Goal: Task Accomplishment & Management: Manage account settings

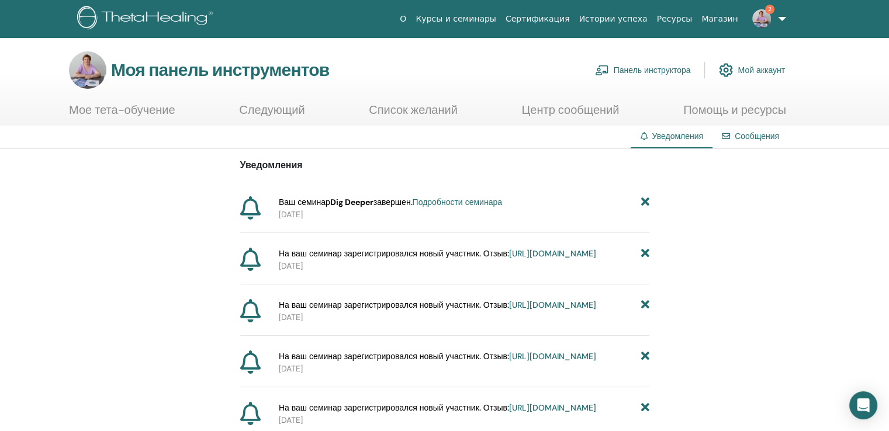
click at [664, 67] on font "Панель инструктора" at bounding box center [652, 70] width 77 height 11
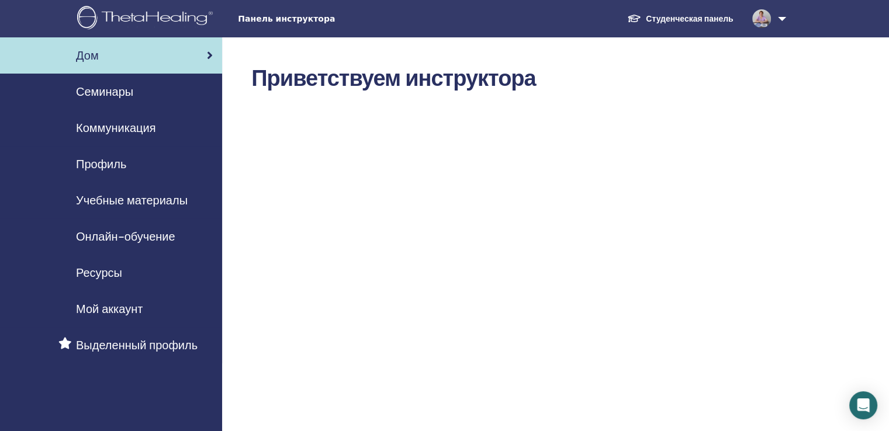
click at [102, 94] on font "Семинары" at bounding box center [104, 91] width 57 height 15
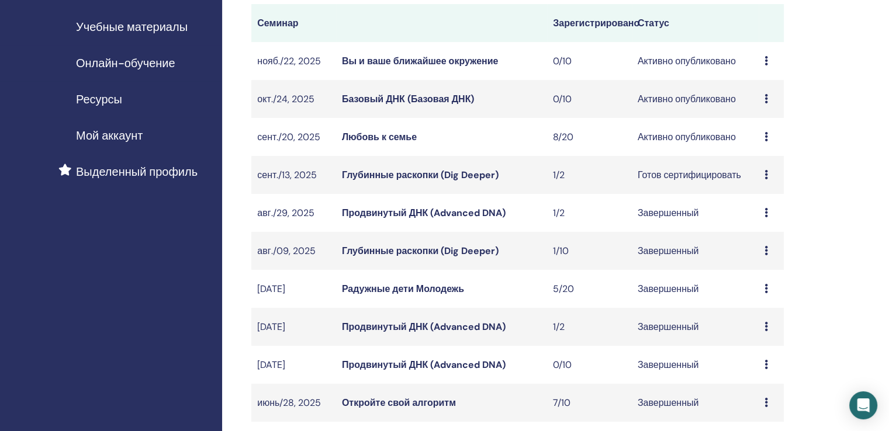
scroll to position [175, 0]
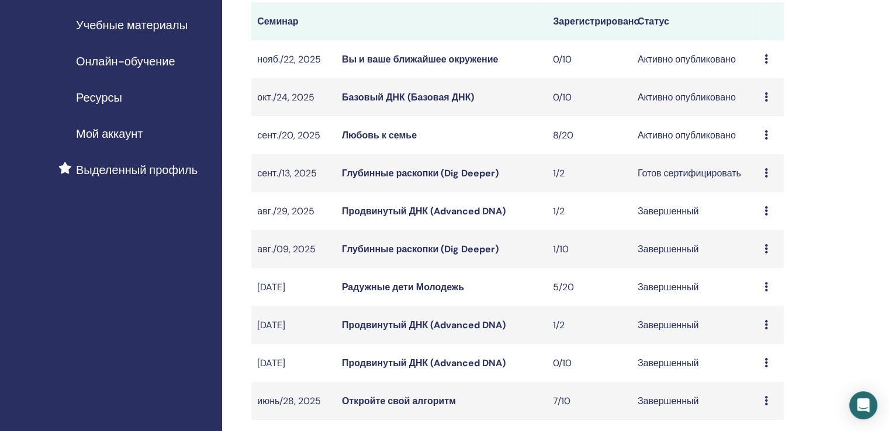
click at [385, 134] on font "Любовь к семье" at bounding box center [379, 135] width 75 height 12
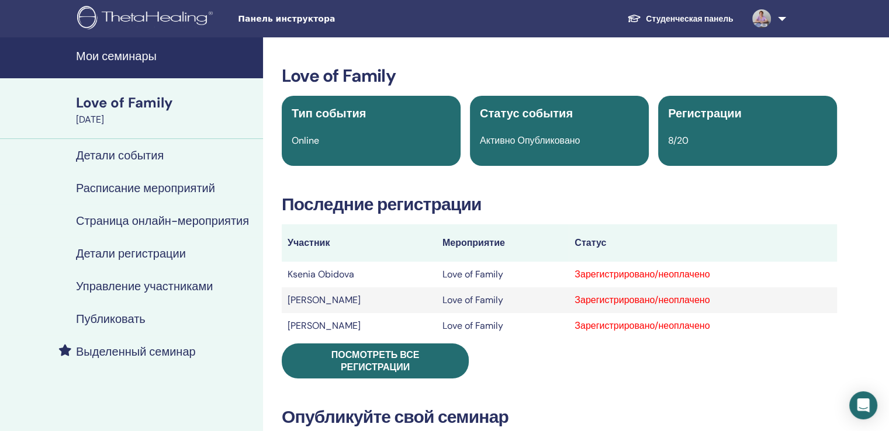
click at [146, 281] on h4 "Управление участниками" at bounding box center [144, 286] width 137 height 14
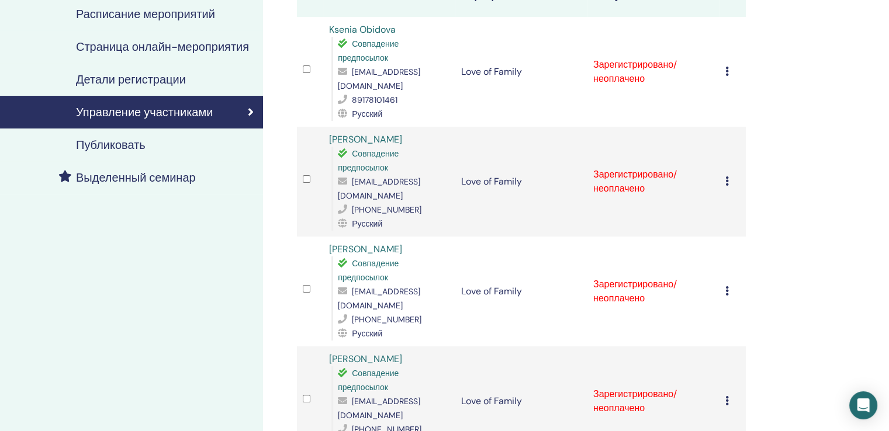
scroll to position [175, 0]
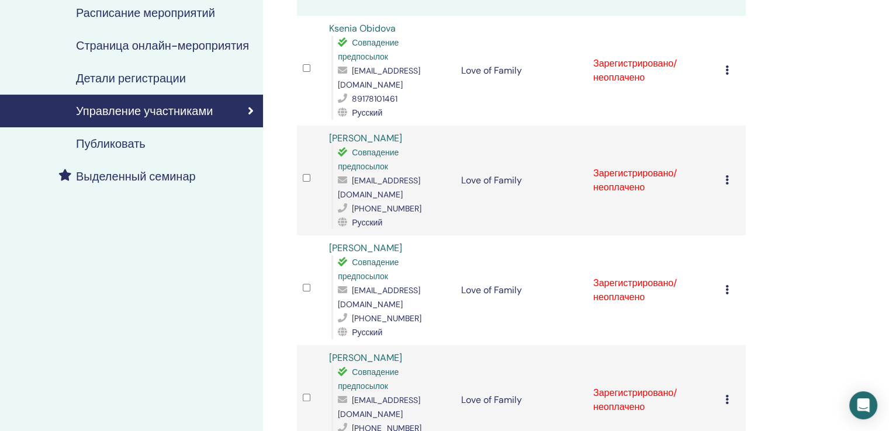
click at [725, 74] on icon at bounding box center [727, 69] width 4 height 9
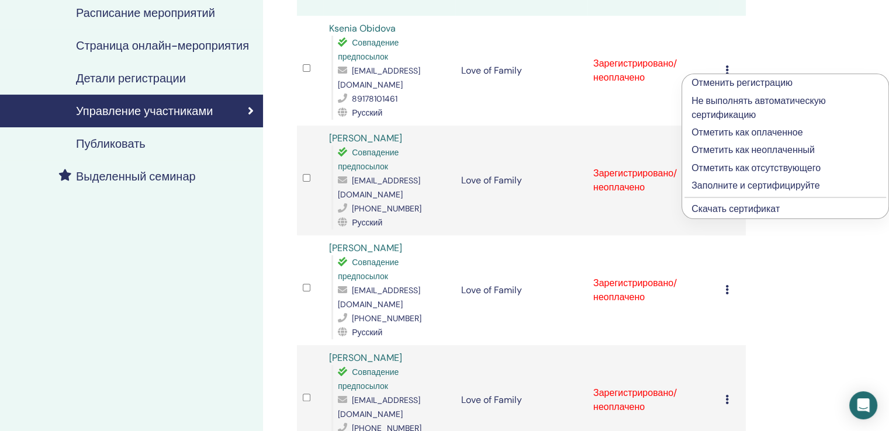
click at [717, 183] on p "Заполните и сертифицируйте" at bounding box center [785, 186] width 188 height 14
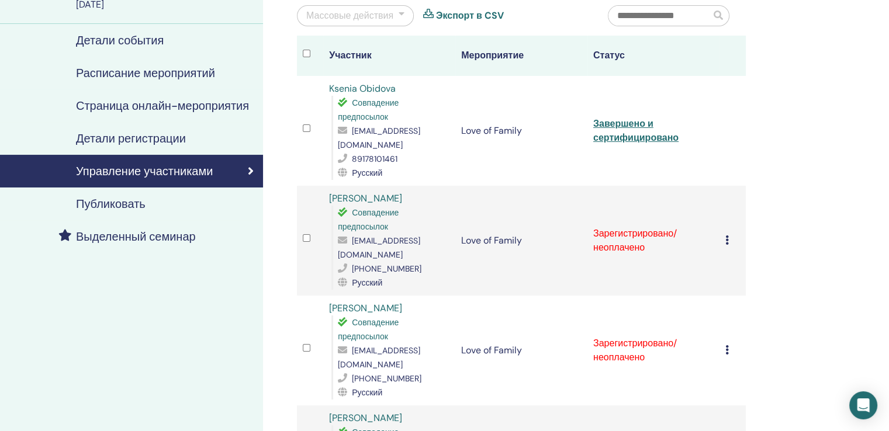
scroll to position [117, 0]
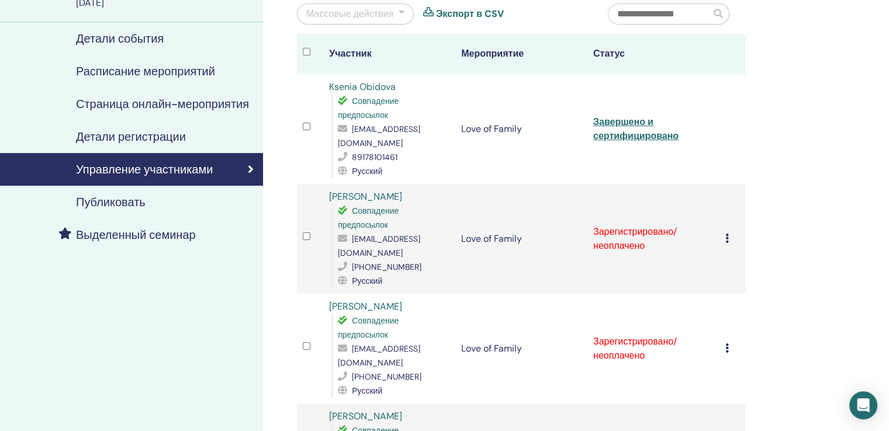
click at [725, 234] on icon at bounding box center [727, 238] width 4 height 9
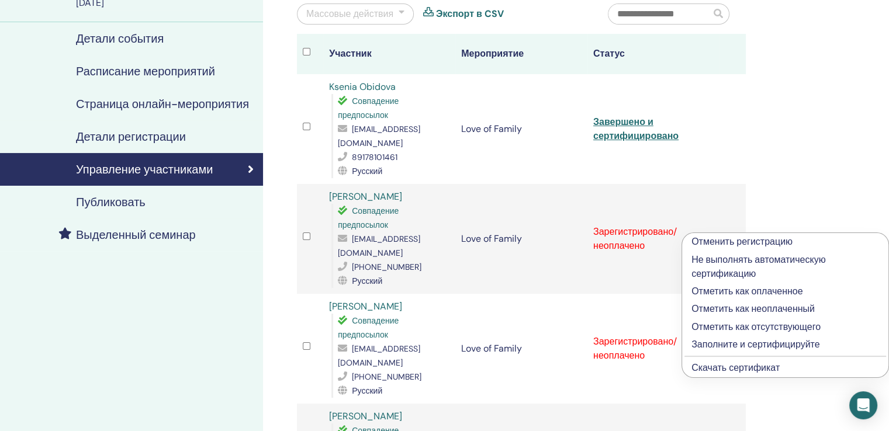
click at [735, 341] on p "Заполните и сертифицируйте" at bounding box center [785, 345] width 188 height 14
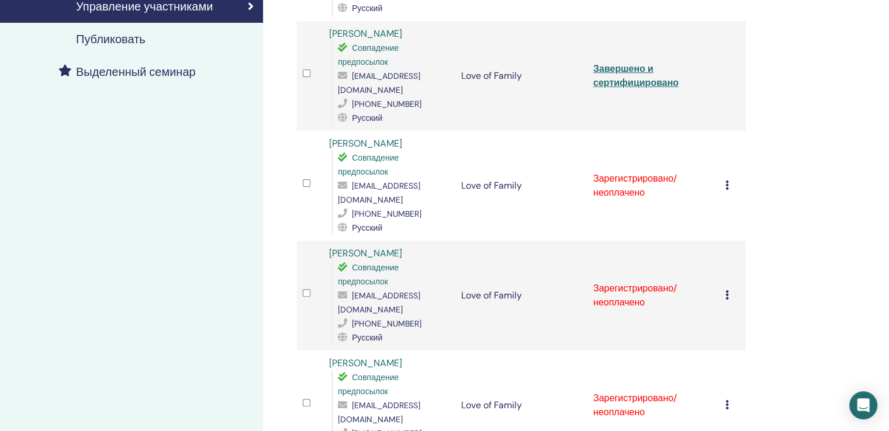
scroll to position [292, 0]
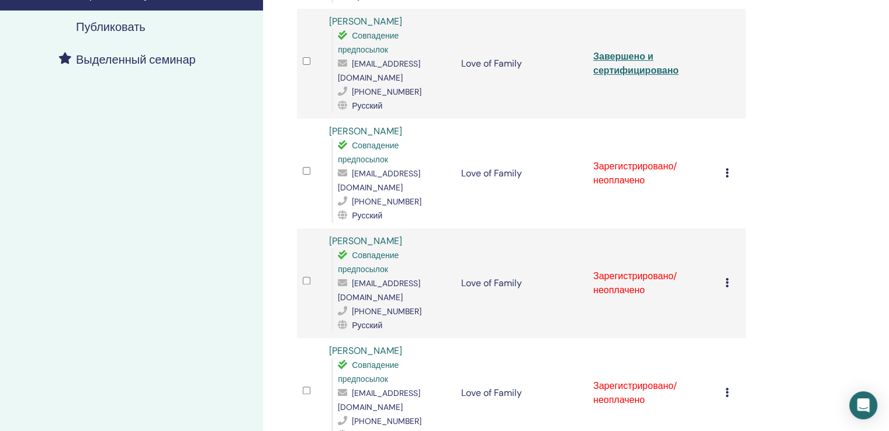
click at [725, 168] on icon at bounding box center [727, 172] width 4 height 9
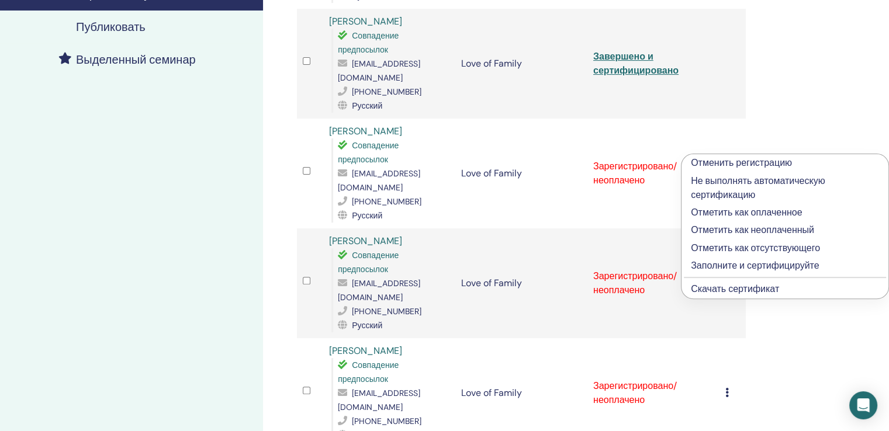
click at [718, 265] on p "Заполните и сертифицируйте" at bounding box center [785, 266] width 188 height 14
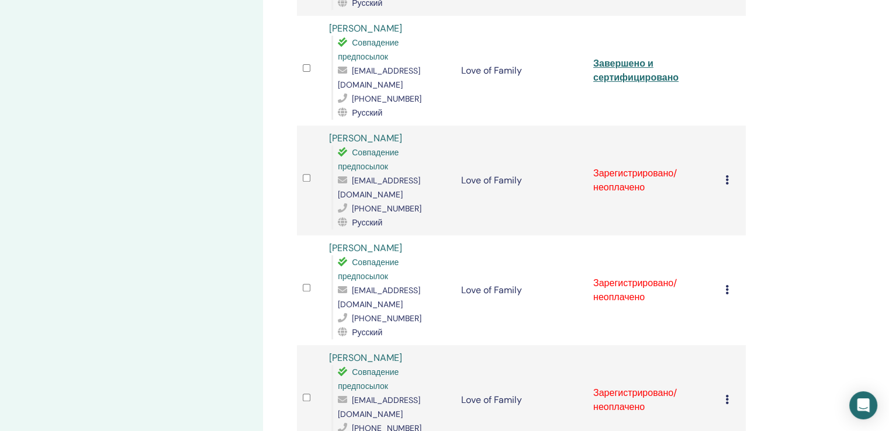
scroll to position [453, 0]
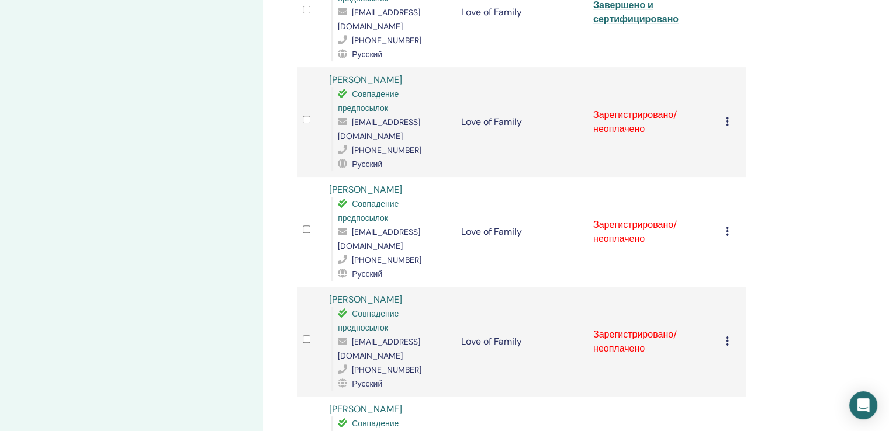
click at [725, 117] on icon at bounding box center [727, 121] width 4 height 9
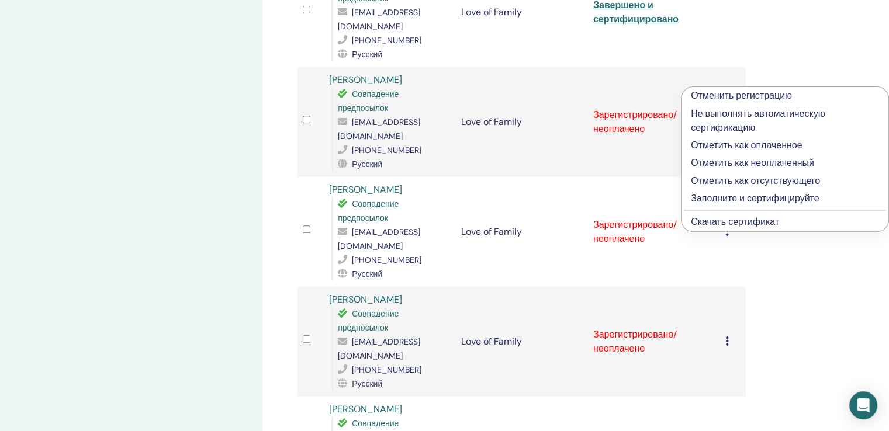
click at [722, 195] on p "Заполните и сертифицируйте" at bounding box center [785, 199] width 188 height 14
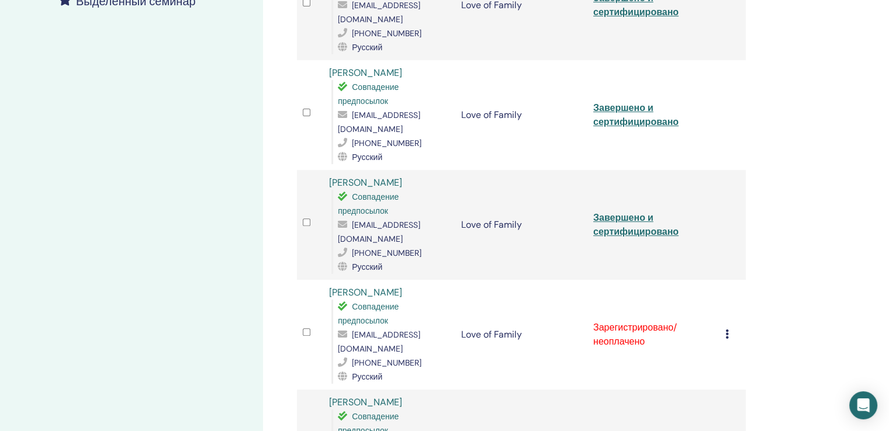
scroll to position [409, 0]
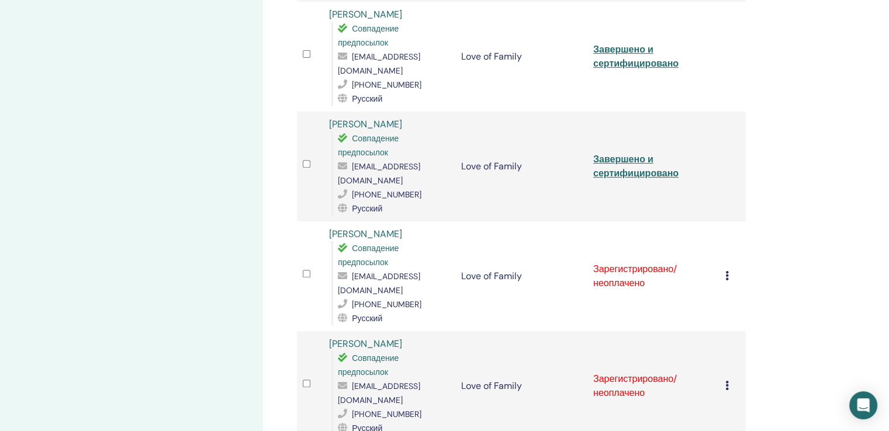
click at [727, 271] on icon at bounding box center [727, 275] width 4 height 9
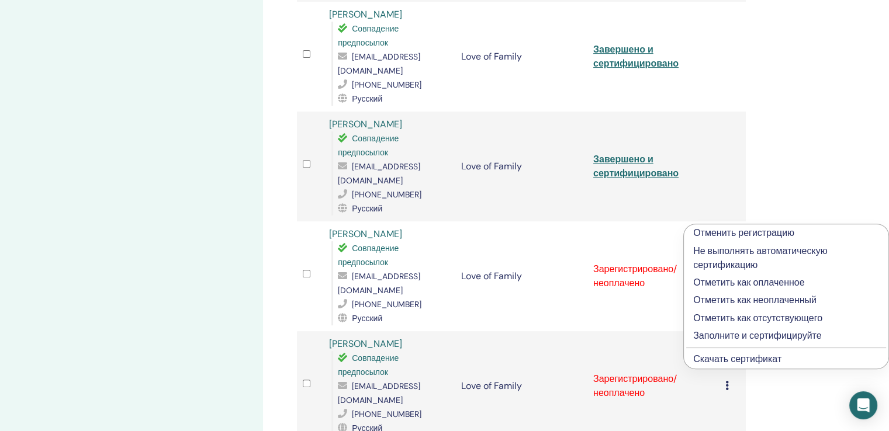
click at [725, 334] on p "Заполните и сертифицируйте" at bounding box center [786, 336] width 186 height 14
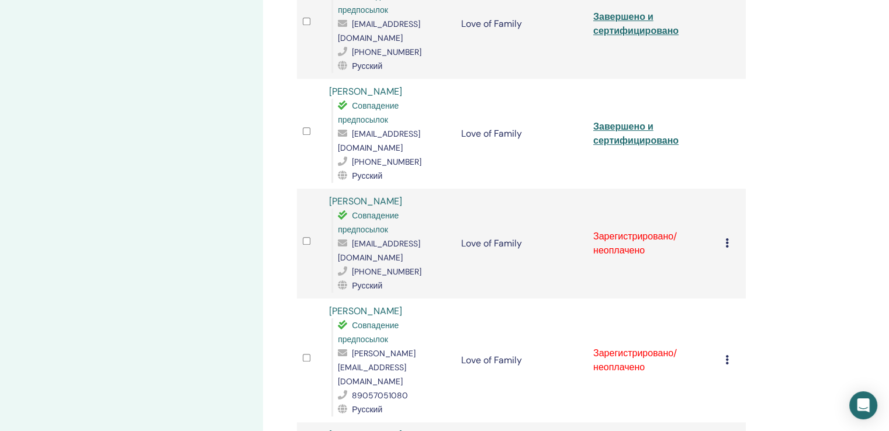
scroll to position [584, 0]
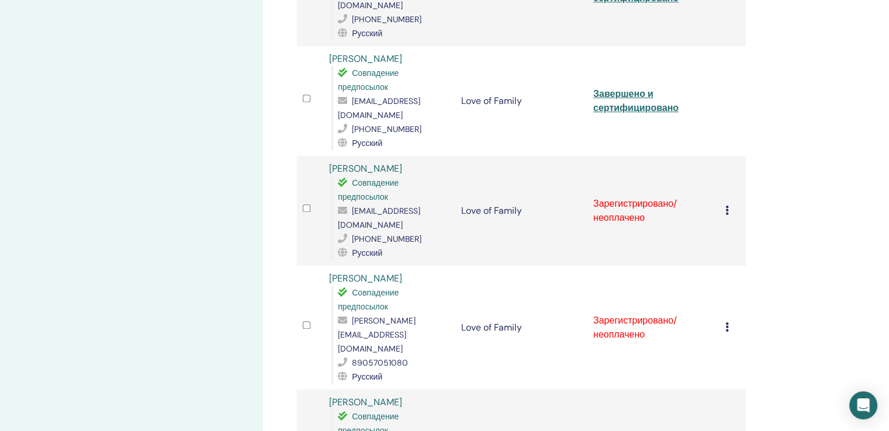
click at [727, 206] on icon at bounding box center [727, 210] width 4 height 9
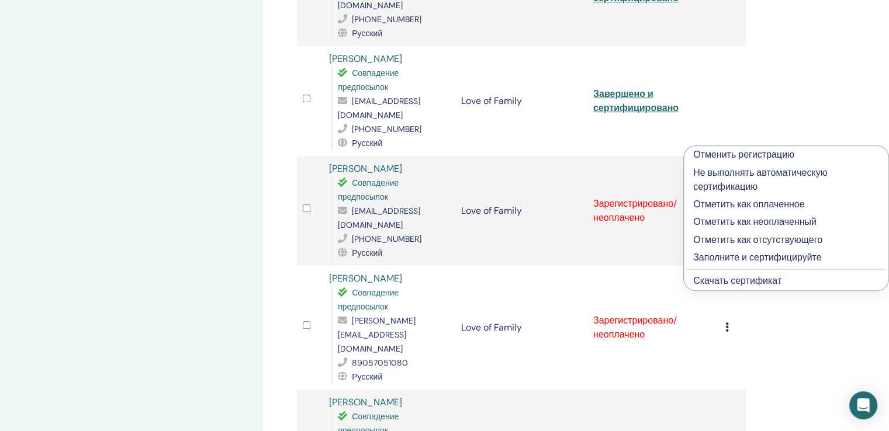
click at [715, 255] on p "Заполните и сертифицируйте" at bounding box center [786, 258] width 186 height 14
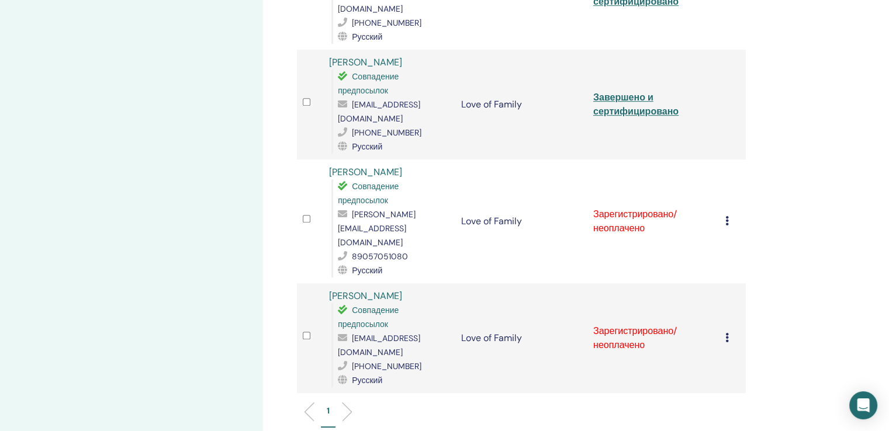
scroll to position [701, 0]
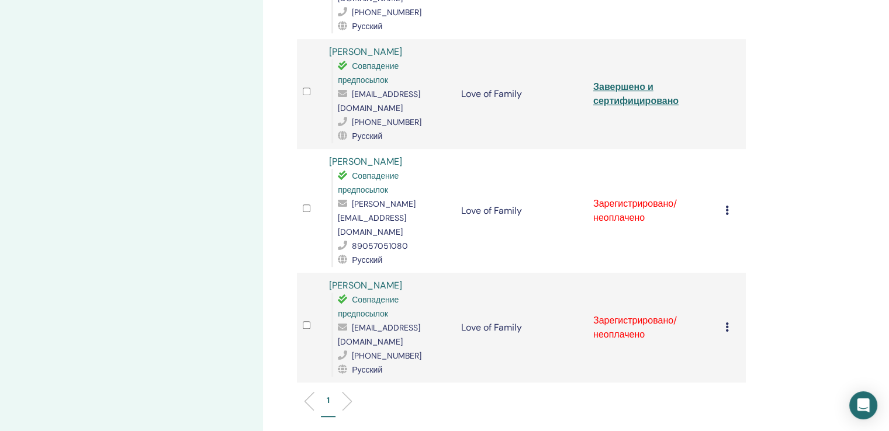
click at [725, 206] on icon at bounding box center [727, 210] width 4 height 9
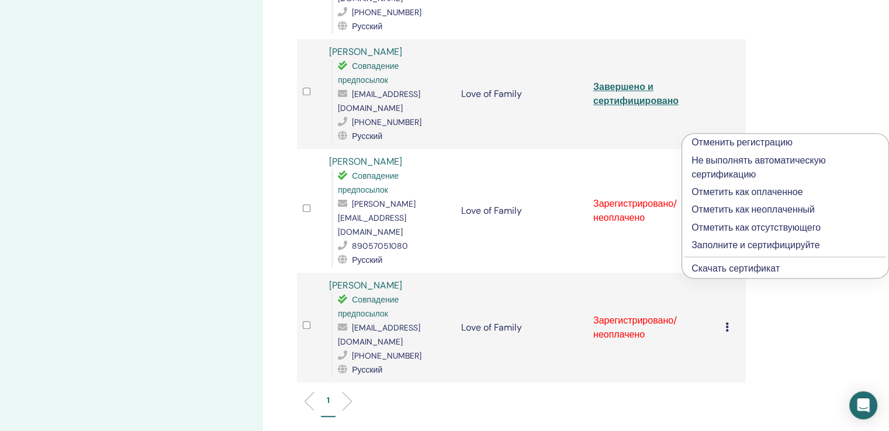
click at [732, 241] on p "Заполните и сертифицируйте" at bounding box center [785, 245] width 188 height 14
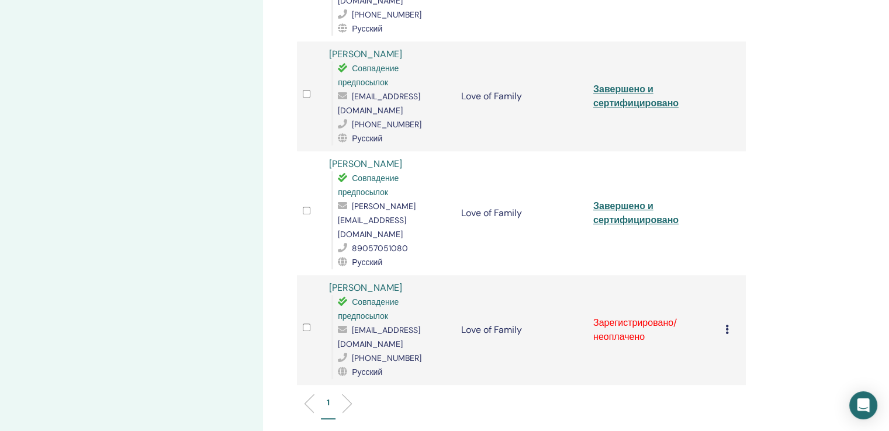
scroll to position [701, 0]
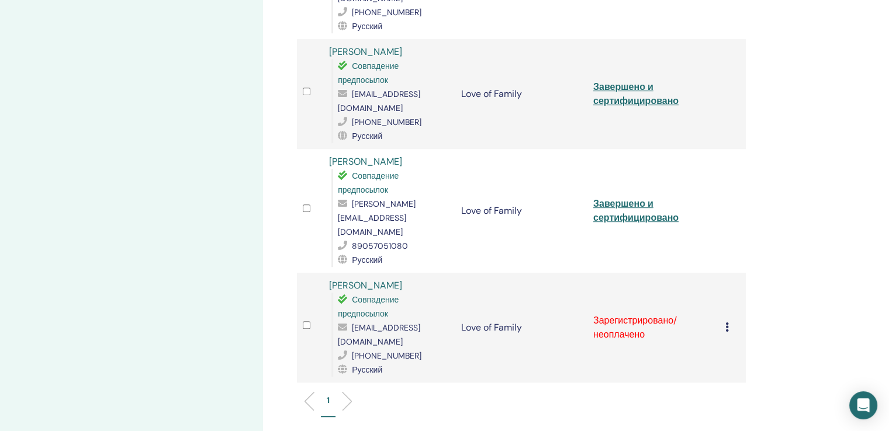
click at [725, 323] on icon at bounding box center [727, 327] width 4 height 9
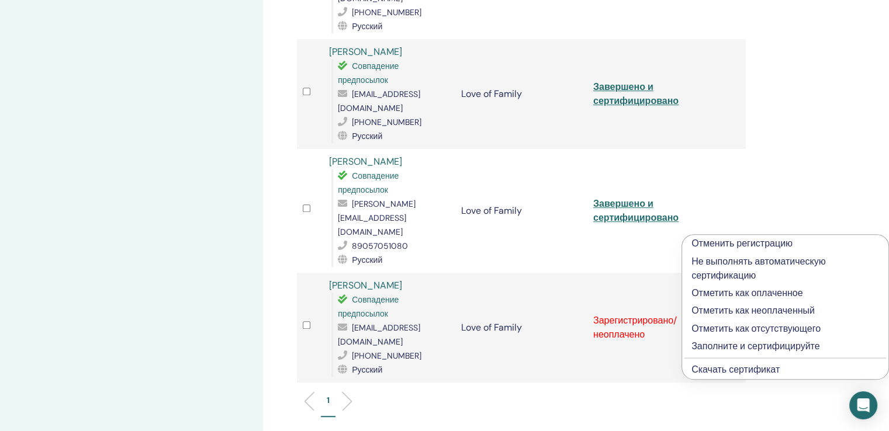
click at [720, 347] on p "Заполните и сертифицируйте" at bounding box center [785, 347] width 188 height 14
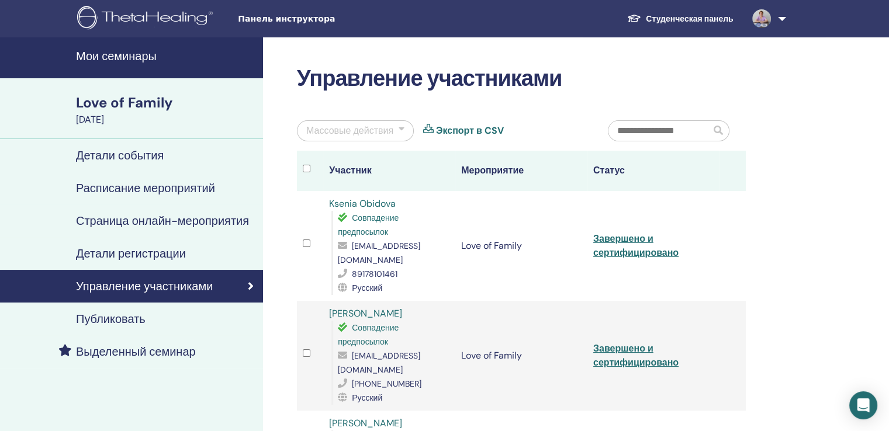
click at [121, 54] on h4 "Мои семинары" at bounding box center [166, 56] width 180 height 14
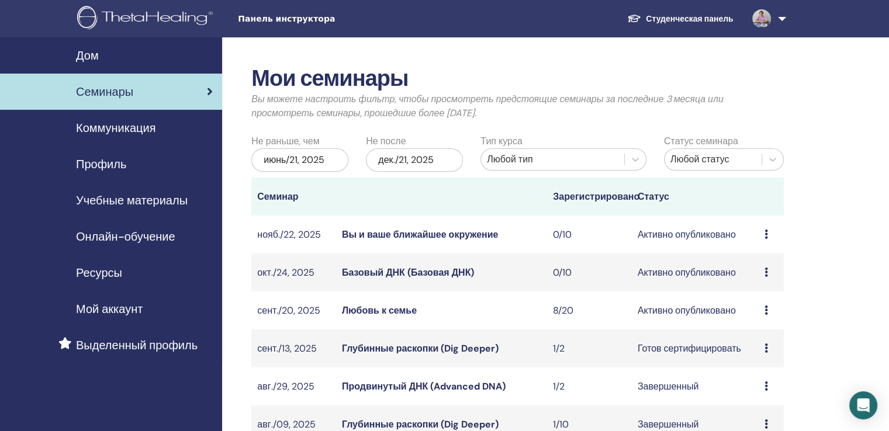
click at [89, 273] on font "Ресурсы" at bounding box center [99, 272] width 46 height 15
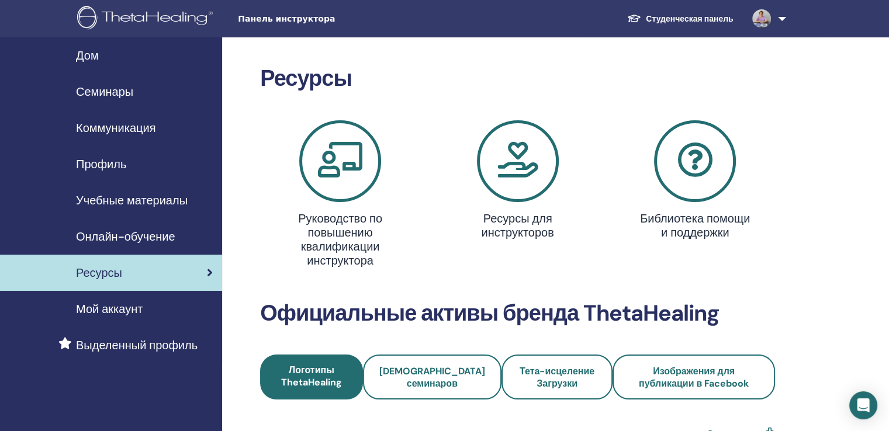
click at [94, 305] on font "Мой аккаунт" at bounding box center [109, 309] width 67 height 15
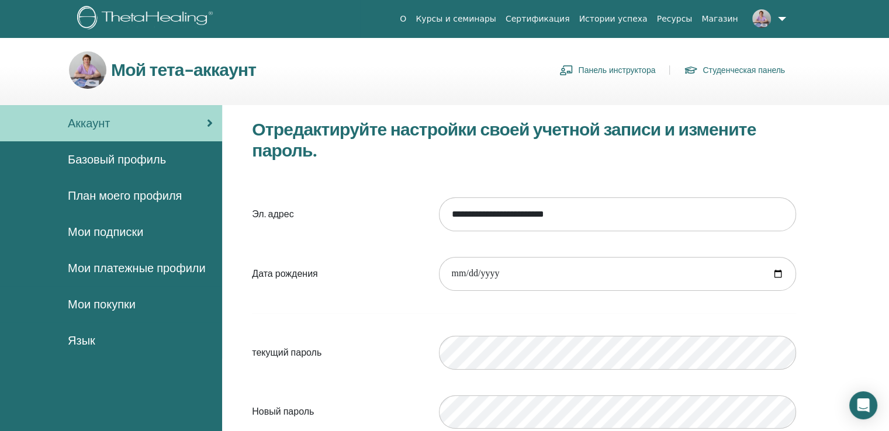
click at [144, 154] on font "Базовый профиль" at bounding box center [117, 159] width 98 height 15
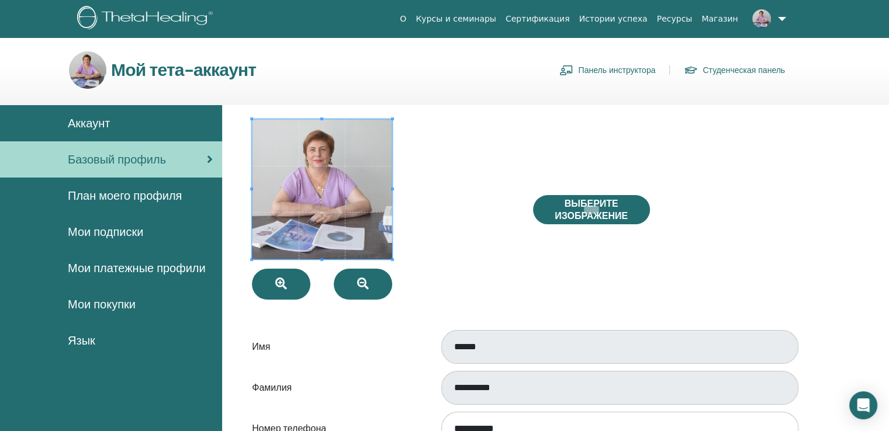
click at [142, 195] on span "План моего профиля" at bounding box center [125, 196] width 114 height 18
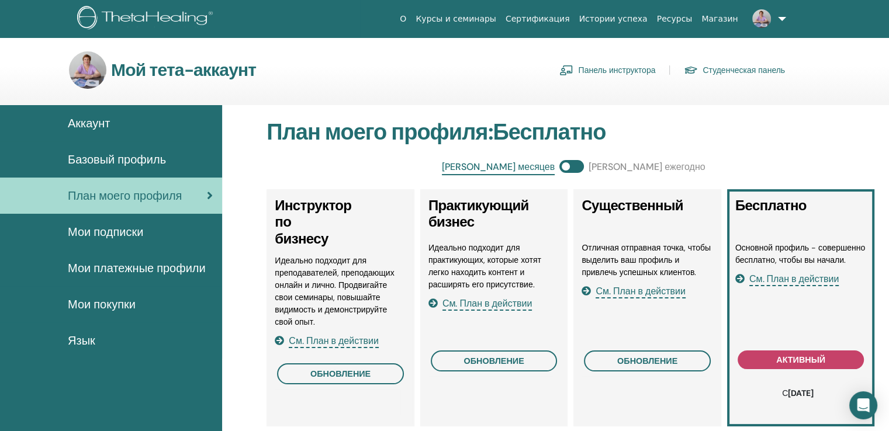
click at [131, 230] on font "Мои подписки" at bounding box center [105, 231] width 75 height 15
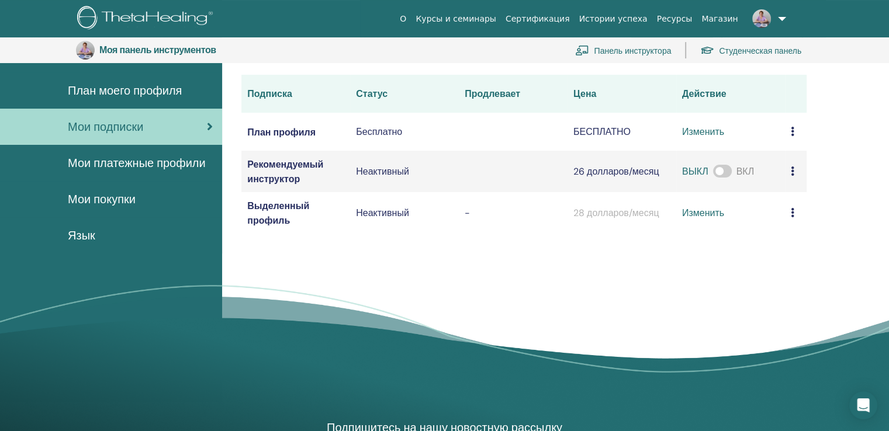
scroll to position [143, 0]
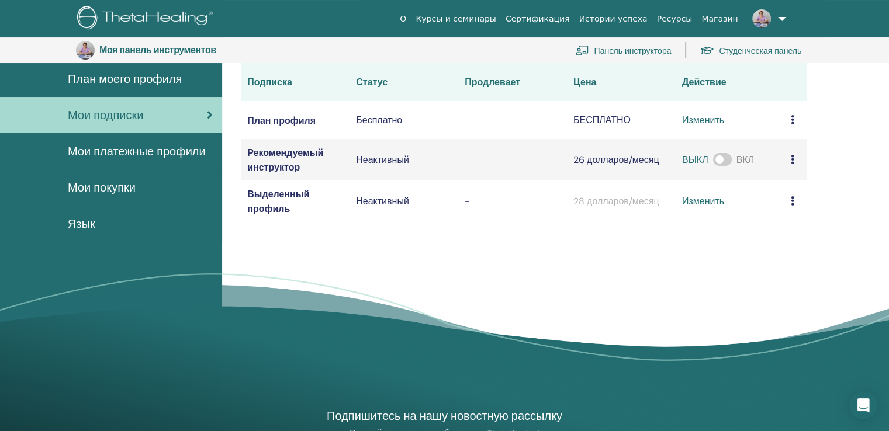
click at [164, 153] on font "Мои платежные профили" at bounding box center [137, 151] width 138 height 15
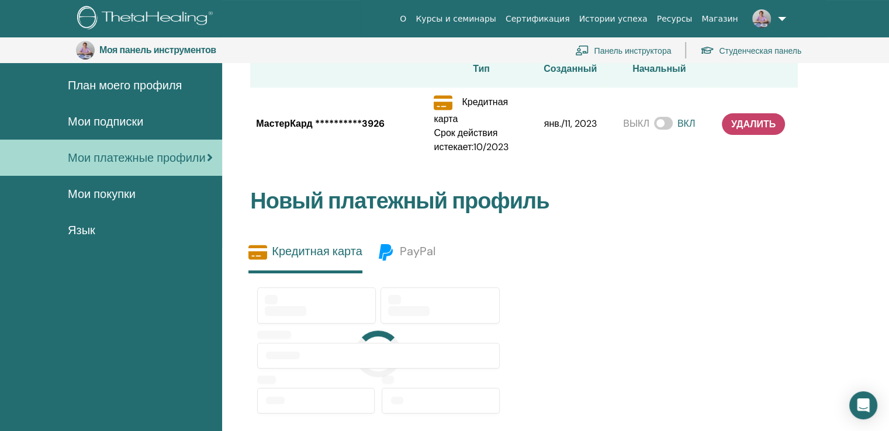
scroll to position [143, 0]
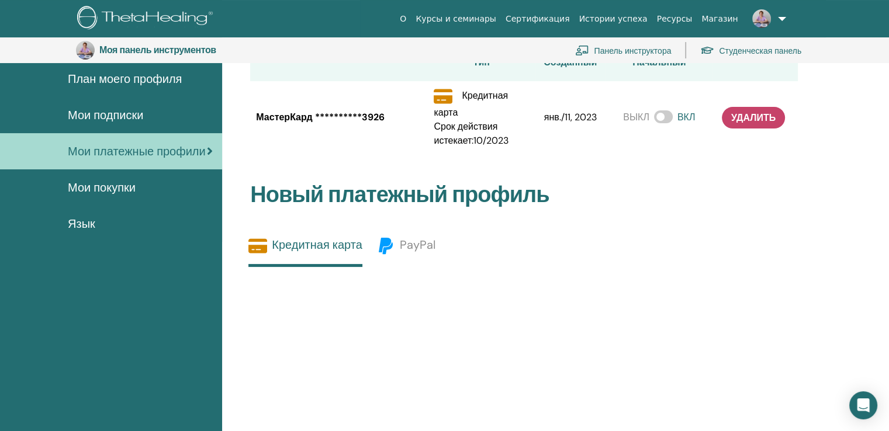
click at [120, 186] on font "Мои покупки" at bounding box center [102, 187] width 68 height 15
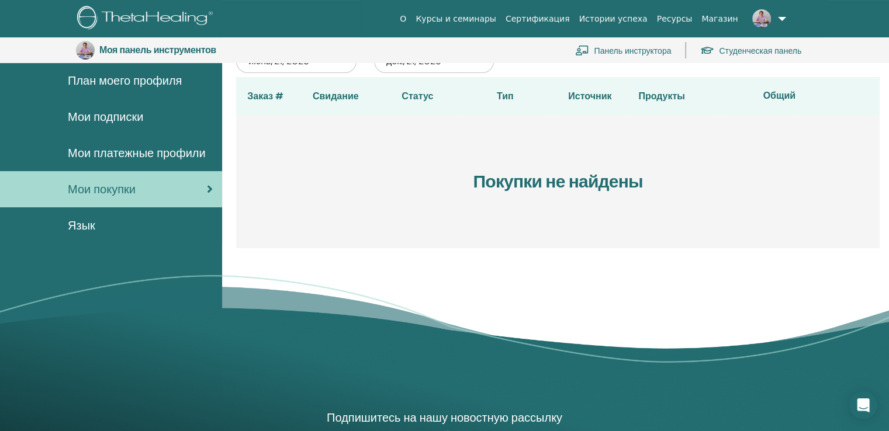
scroll to position [143, 0]
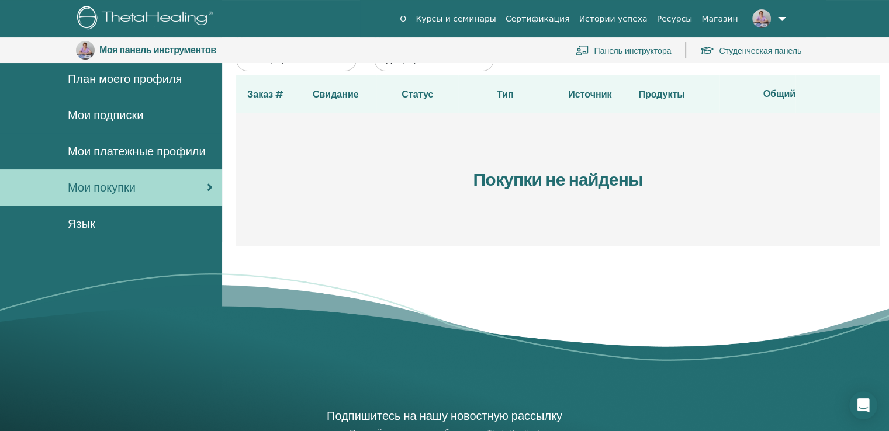
click at [88, 223] on font "Язык" at bounding box center [81, 223] width 27 height 15
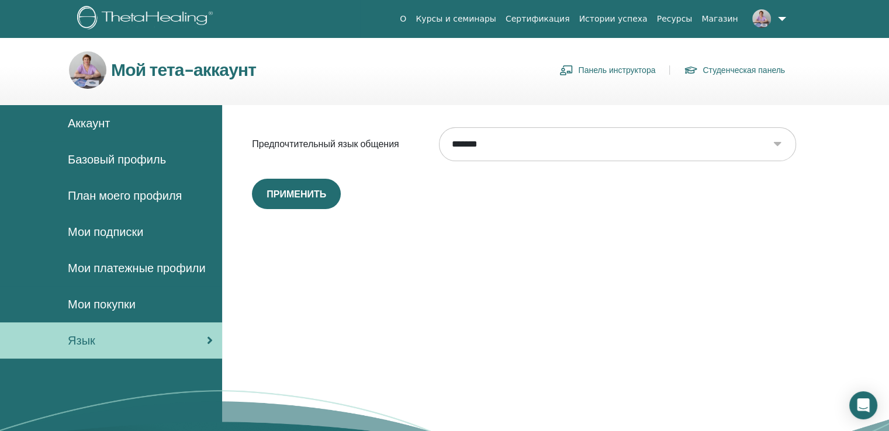
click at [629, 67] on link "Панель инструктора" at bounding box center [607, 70] width 96 height 19
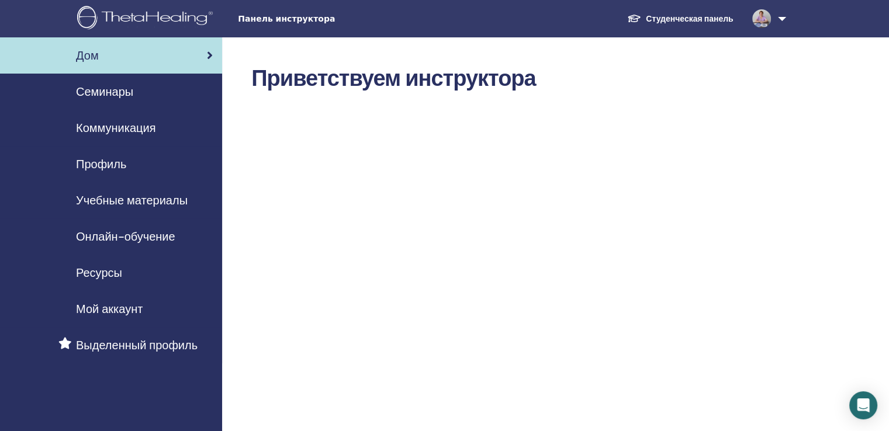
click at [110, 90] on font "Семинары" at bounding box center [104, 91] width 57 height 15
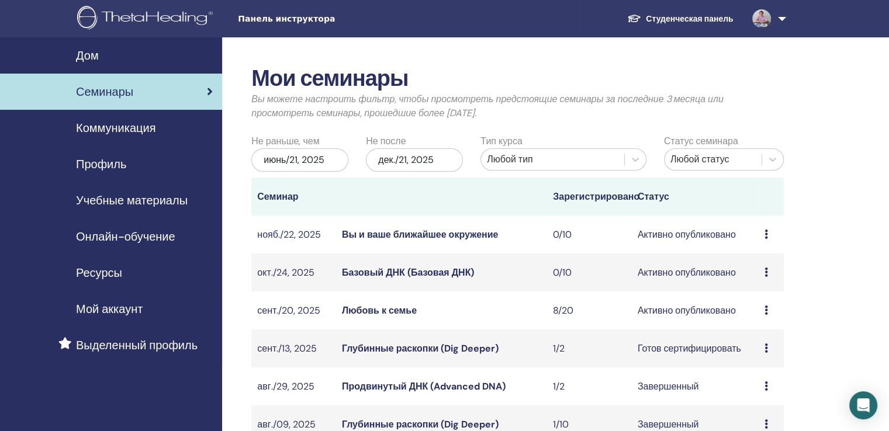
click at [117, 127] on font "Коммуникация" at bounding box center [115, 127] width 79 height 15
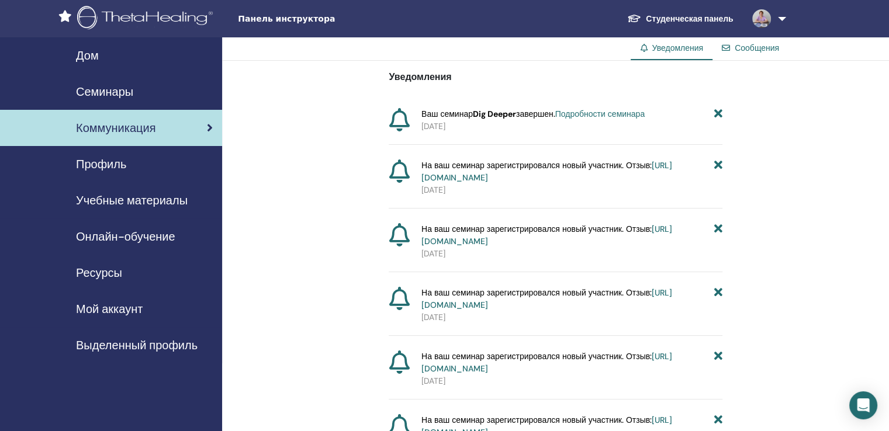
click at [116, 162] on font "Профиль" at bounding box center [101, 164] width 50 height 15
